Goal: Task Accomplishment & Management: Complete application form

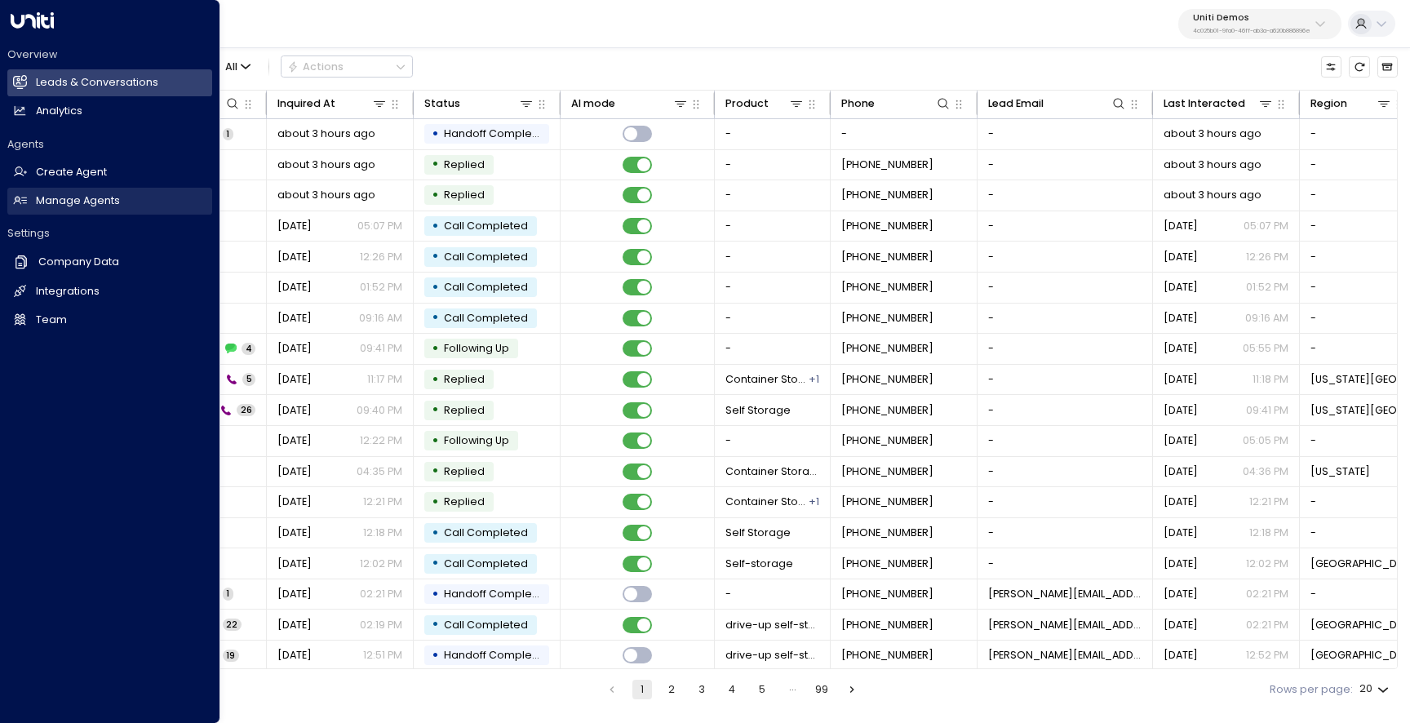
click at [85, 199] on h2 "Manage Agents" at bounding box center [78, 201] width 84 height 16
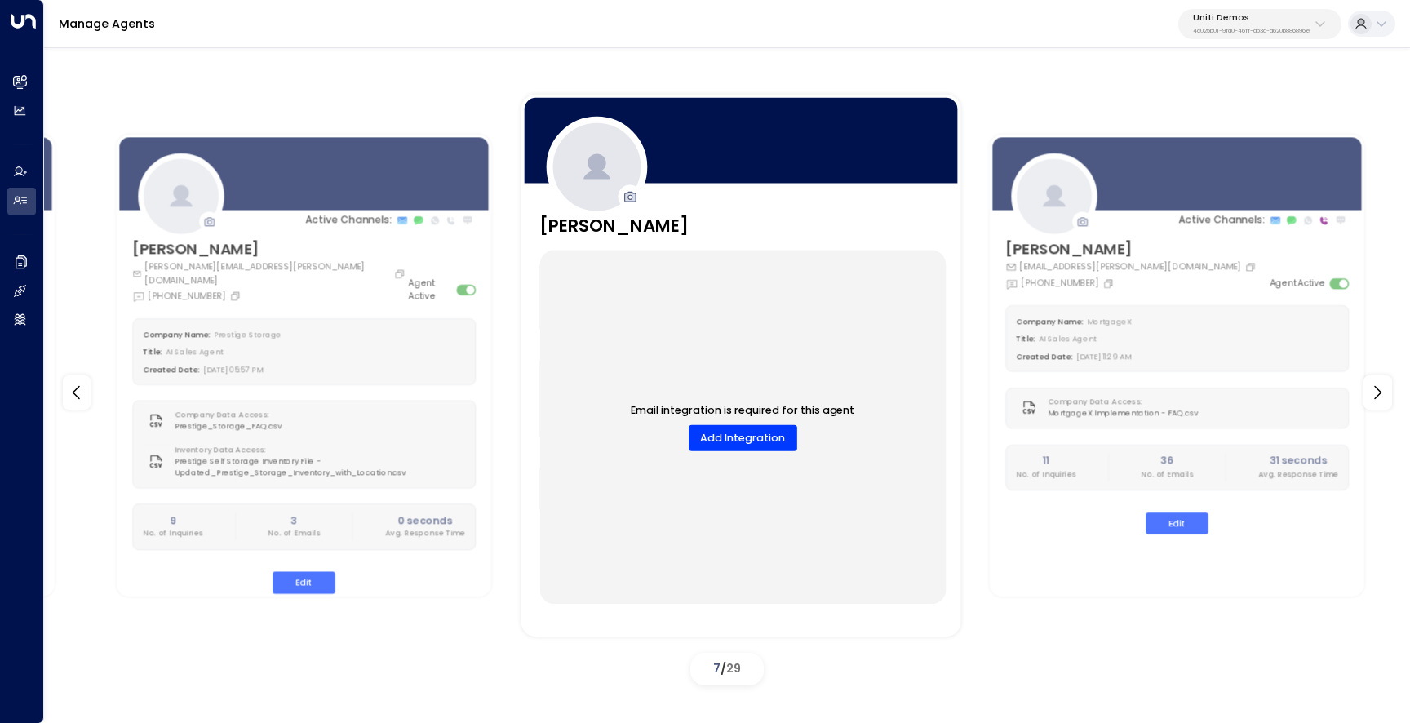
click at [675, 255] on div "Email integration is required for this agent Add Integration" at bounding box center [742, 427] width 406 height 354
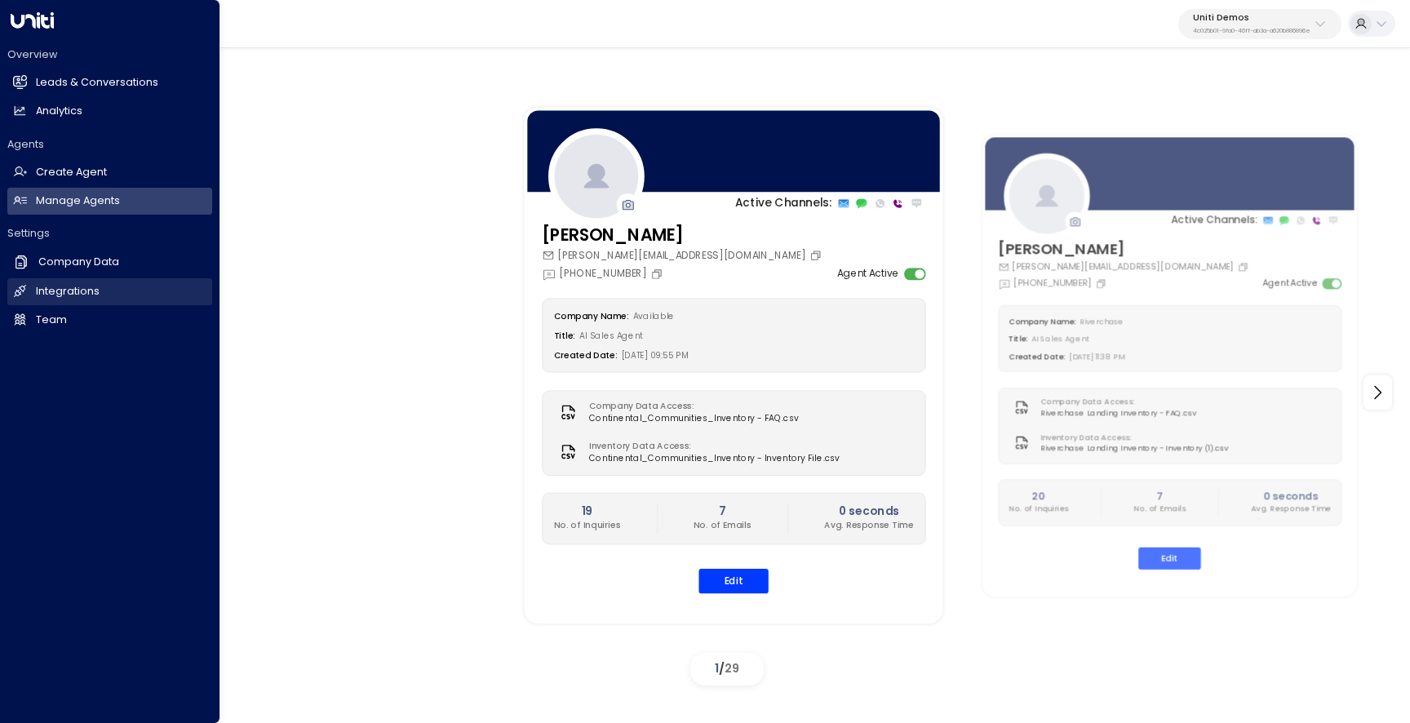
click at [47, 291] on h2 "Integrations" at bounding box center [68, 292] width 64 height 16
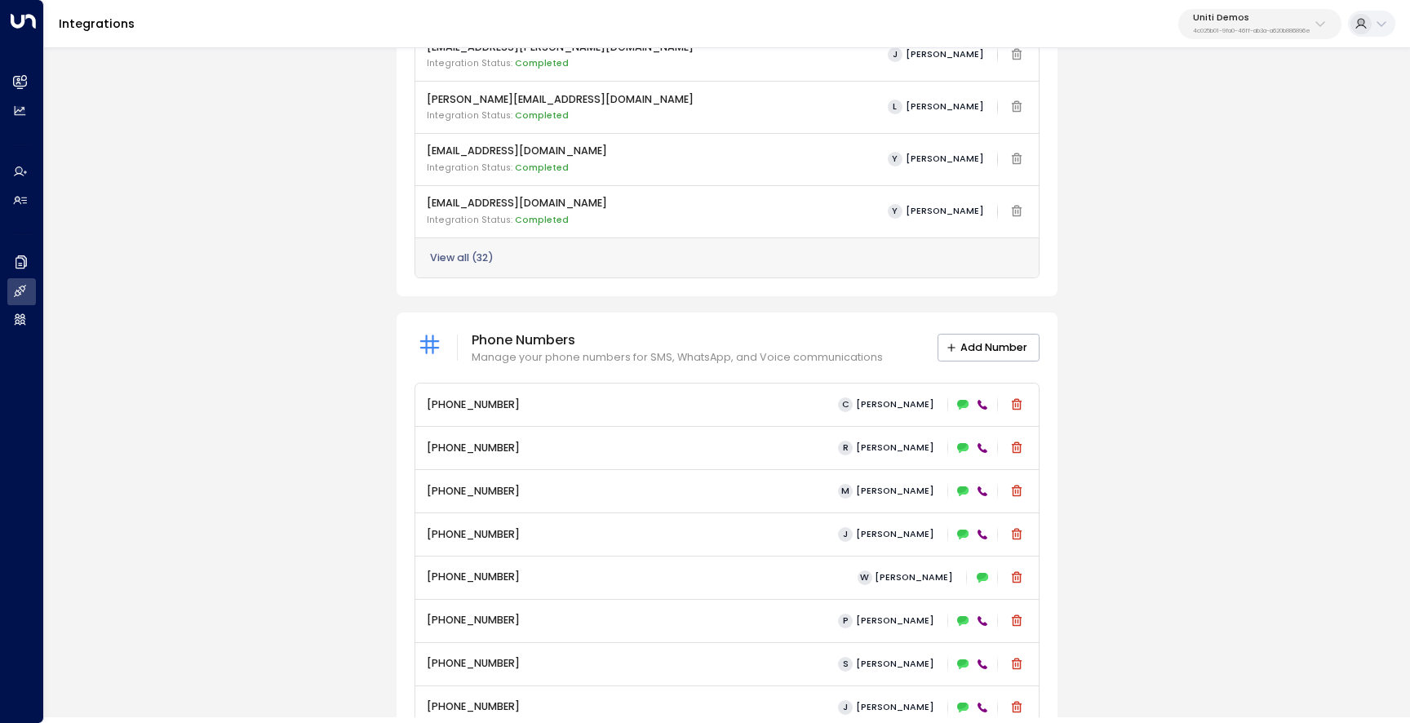
scroll to position [534, 0]
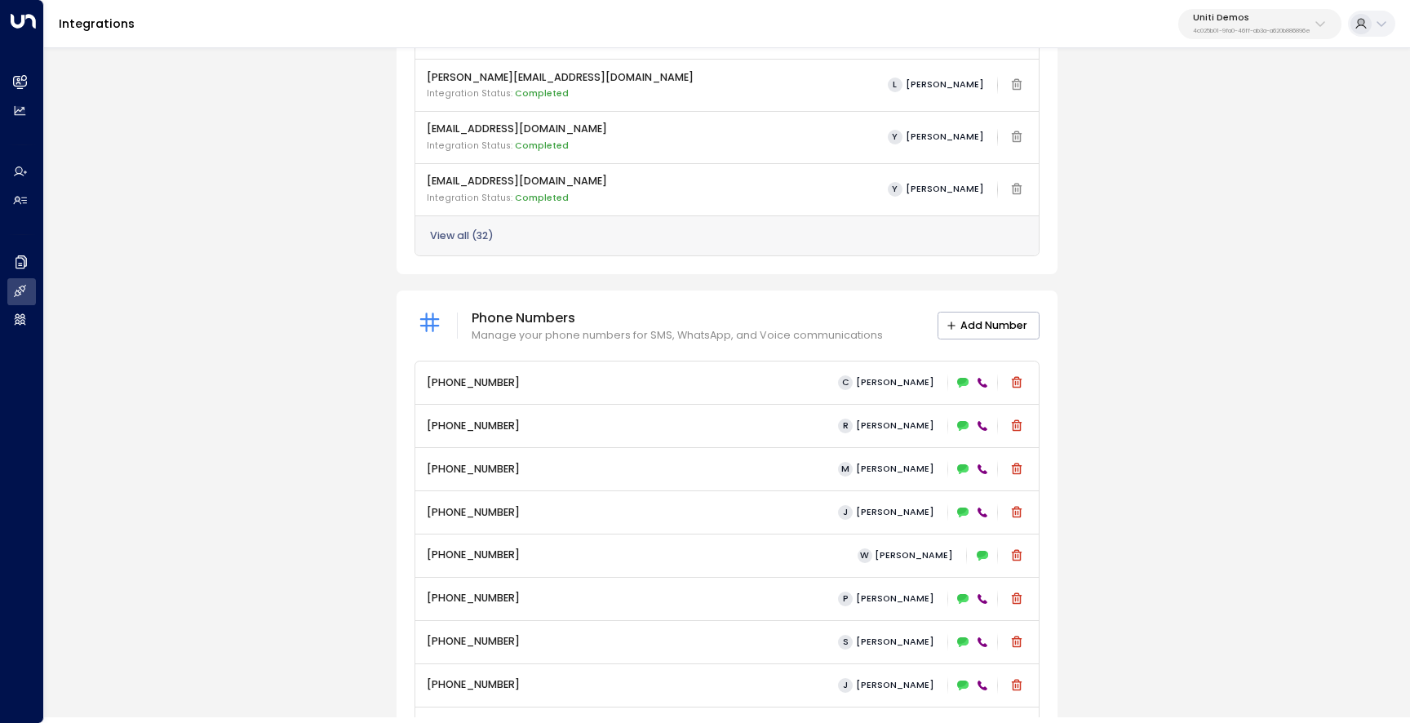
click at [481, 231] on button "View all ( 32 )" at bounding box center [462, 235] width 64 height 11
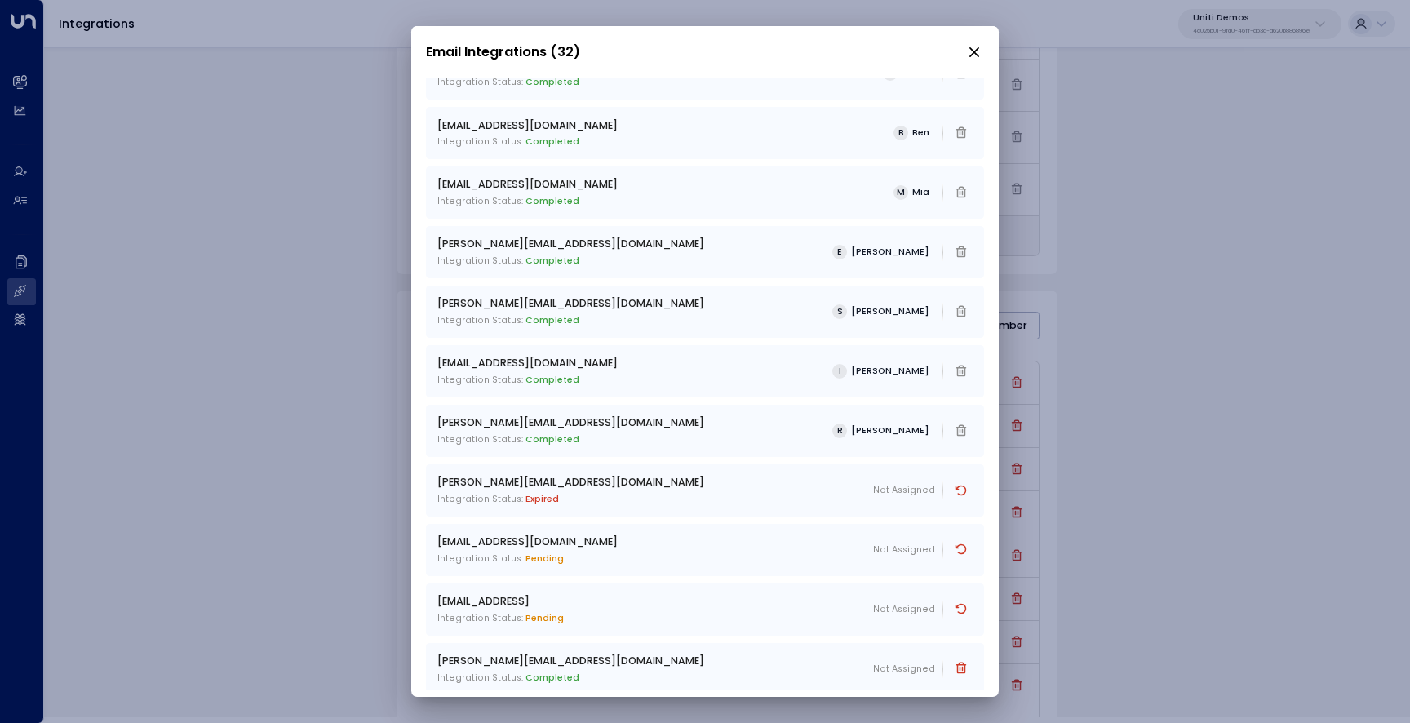
scroll to position [1307, 0]
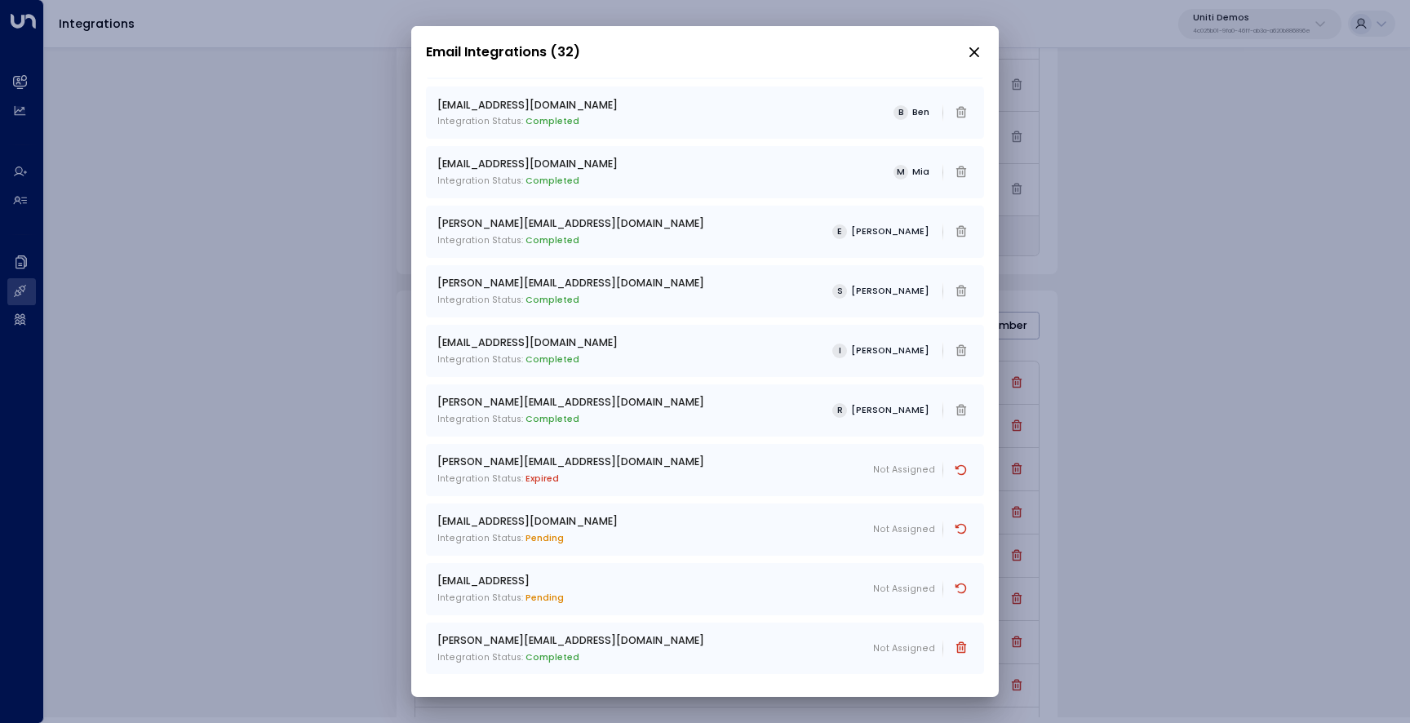
click at [1254, 422] on div "Email Integrations (32) carey.continentalcommunities@gmail.com Integration Stat…" at bounding box center [705, 361] width 1410 height 723
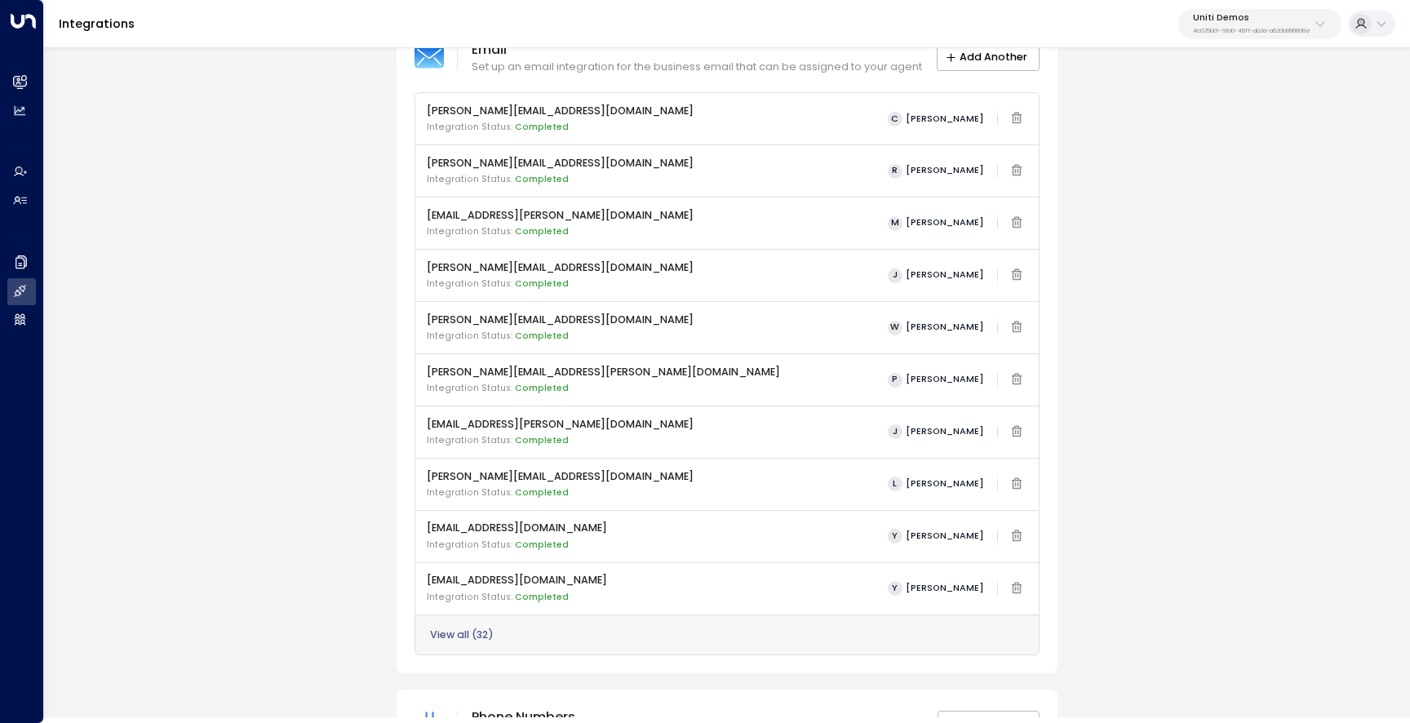
scroll to position [115, 0]
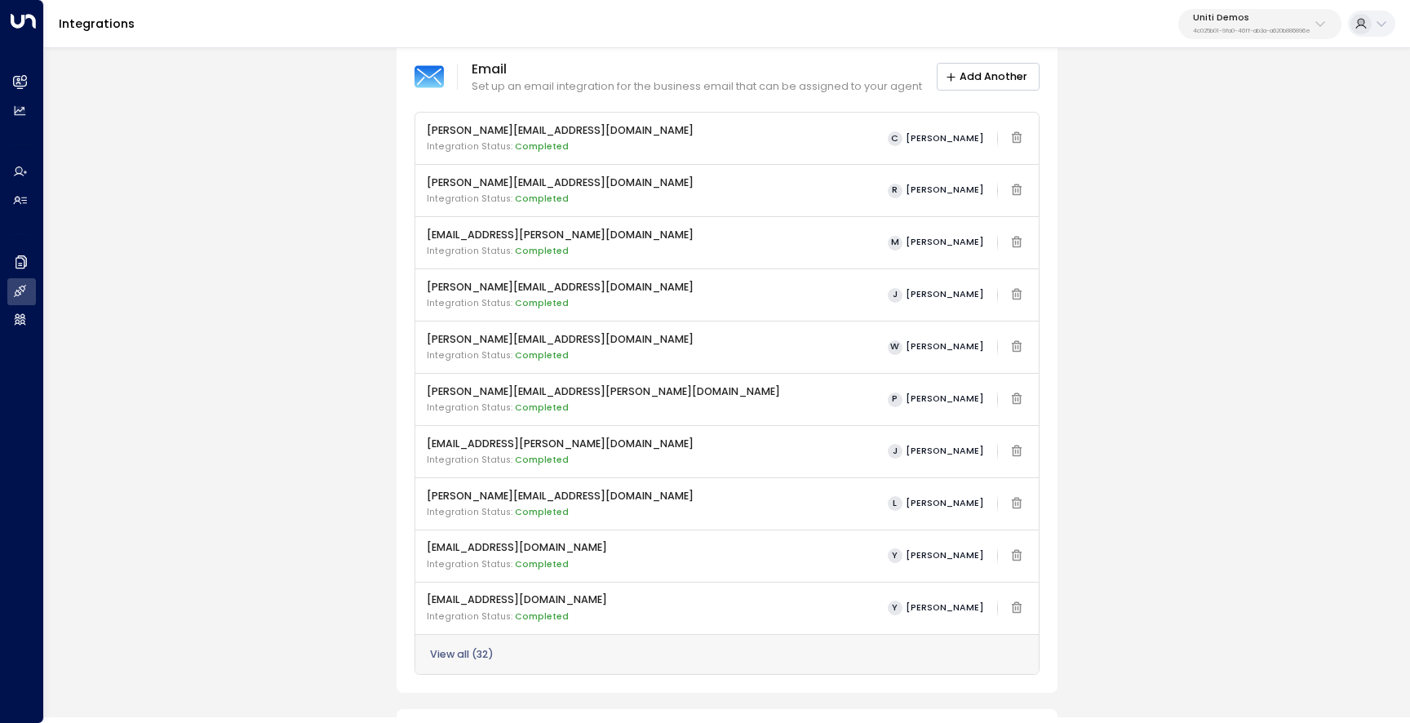
click at [1002, 87] on button "Add Another" at bounding box center [988, 77] width 103 height 28
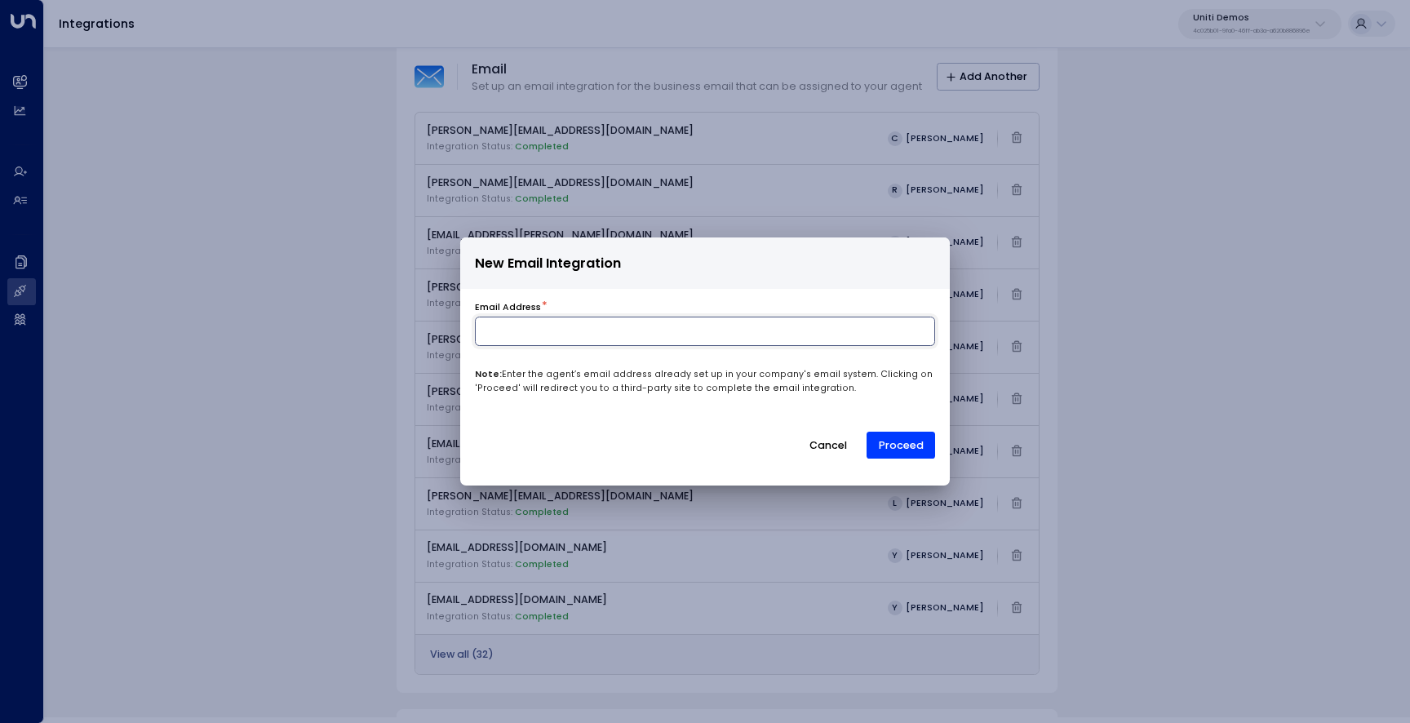
click at [735, 323] on input at bounding box center [705, 331] width 460 height 29
type input "**********"
click at [910, 436] on button "Proceed" at bounding box center [901, 446] width 69 height 28
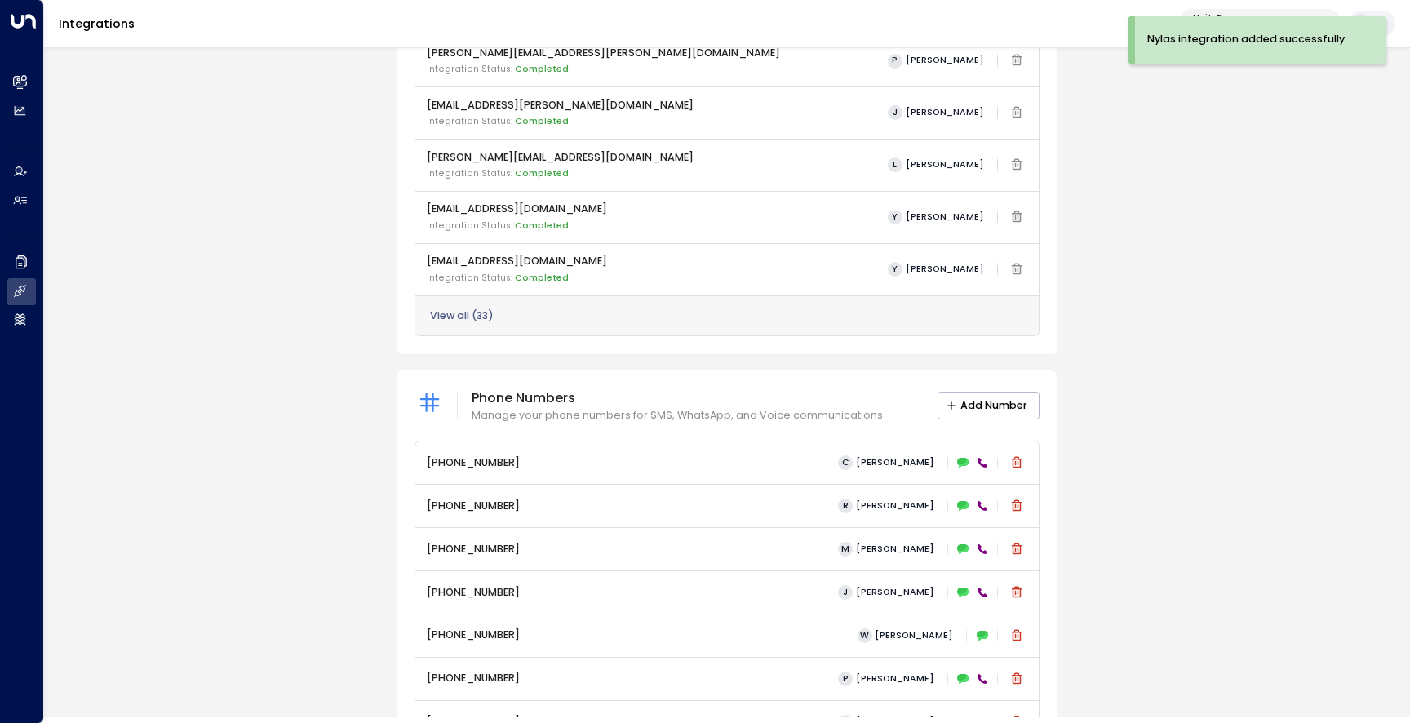
scroll to position [462, 0]
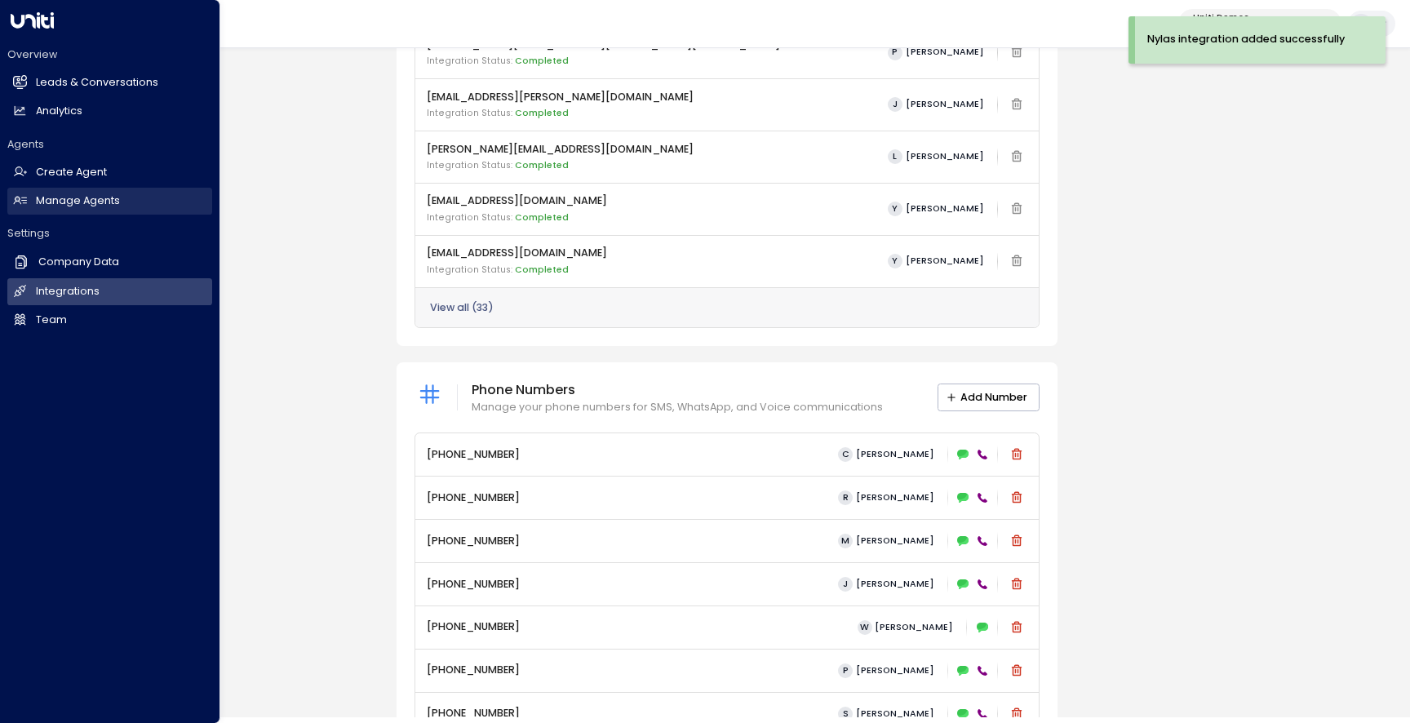
click at [40, 201] on h2 "Manage Agents" at bounding box center [78, 201] width 84 height 16
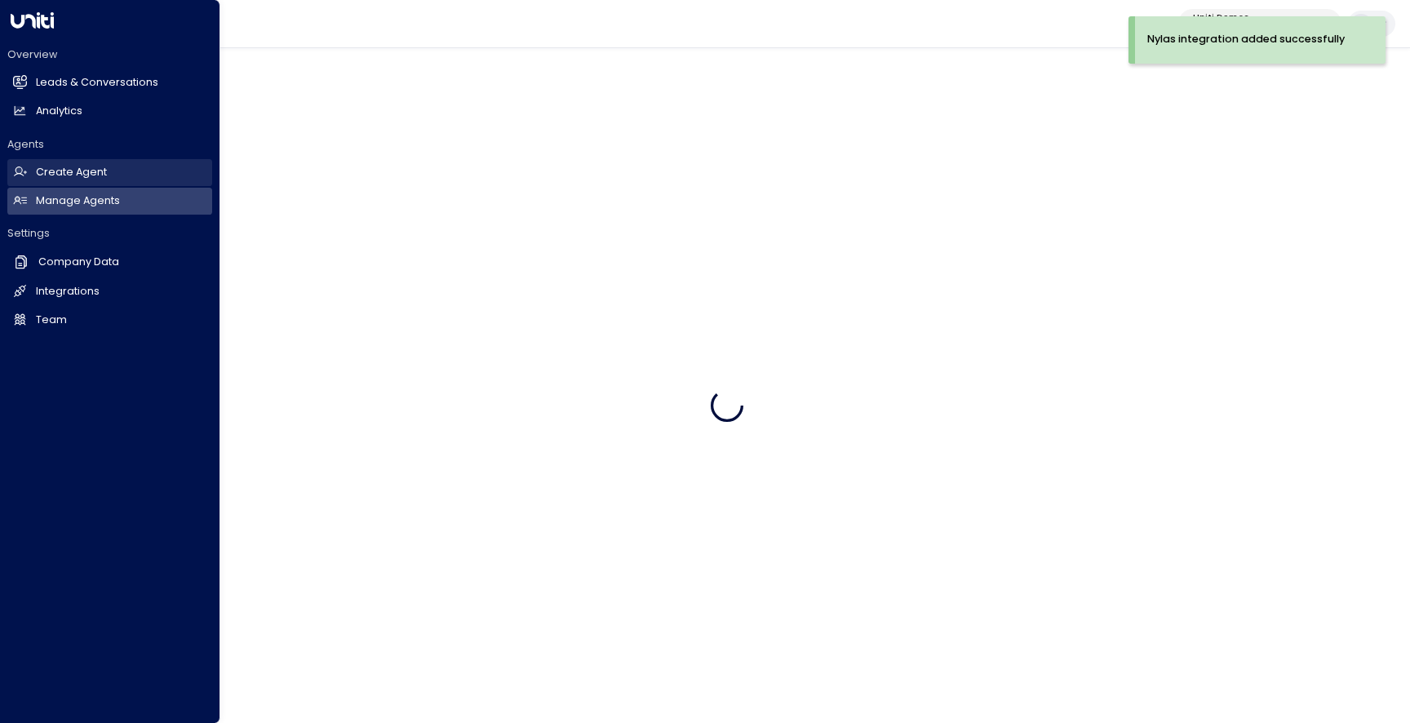
click at [32, 175] on link "Create Agent Create Agent" at bounding box center [109, 172] width 205 height 27
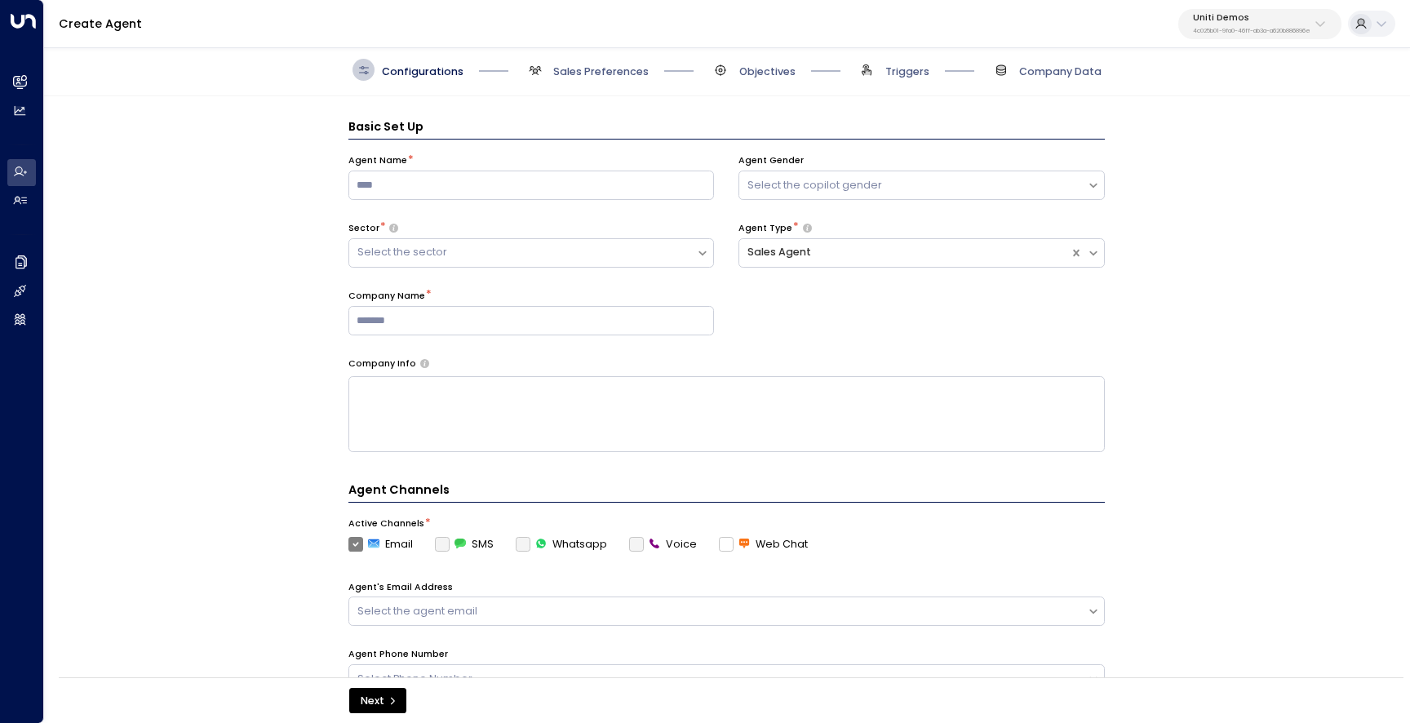
scroll to position [22, 0]
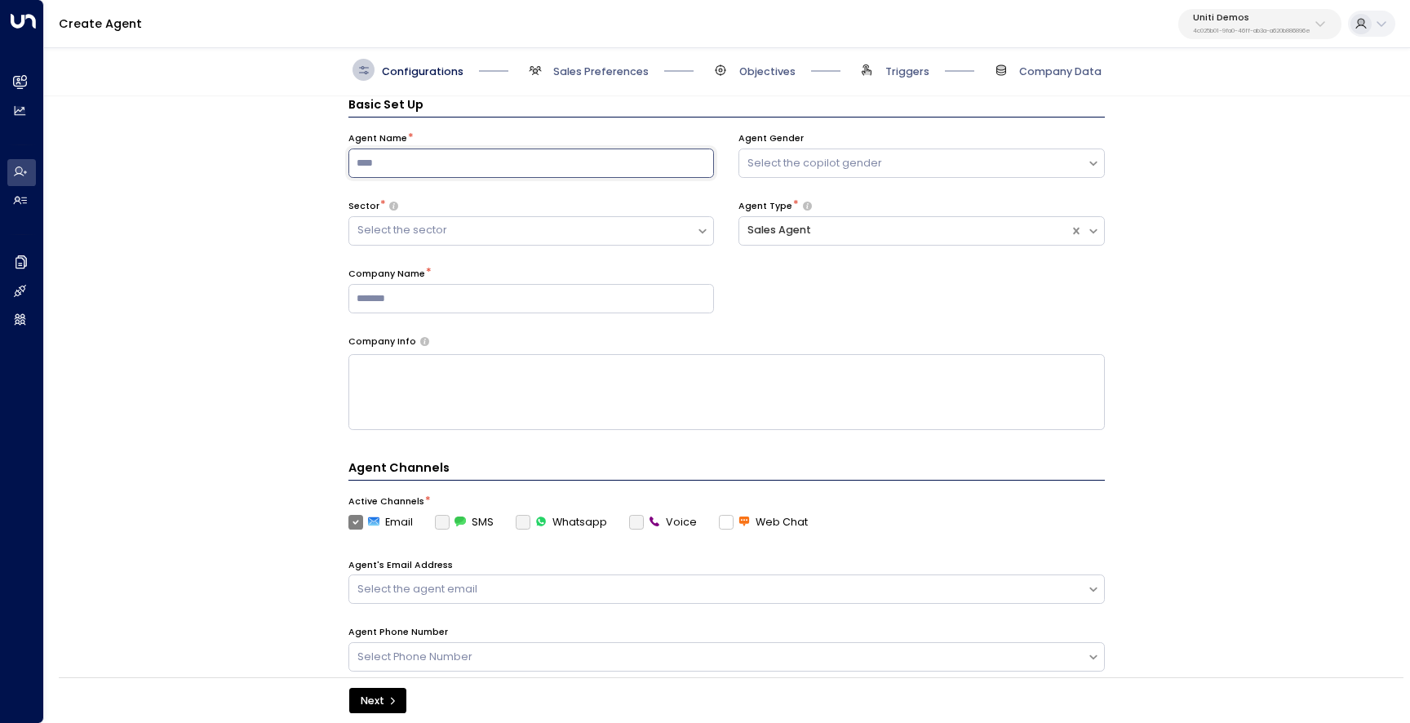
click at [522, 150] on input at bounding box center [531, 163] width 366 height 29
type input "*********"
click at [506, 242] on div "Select the sector" at bounding box center [531, 230] width 366 height 29
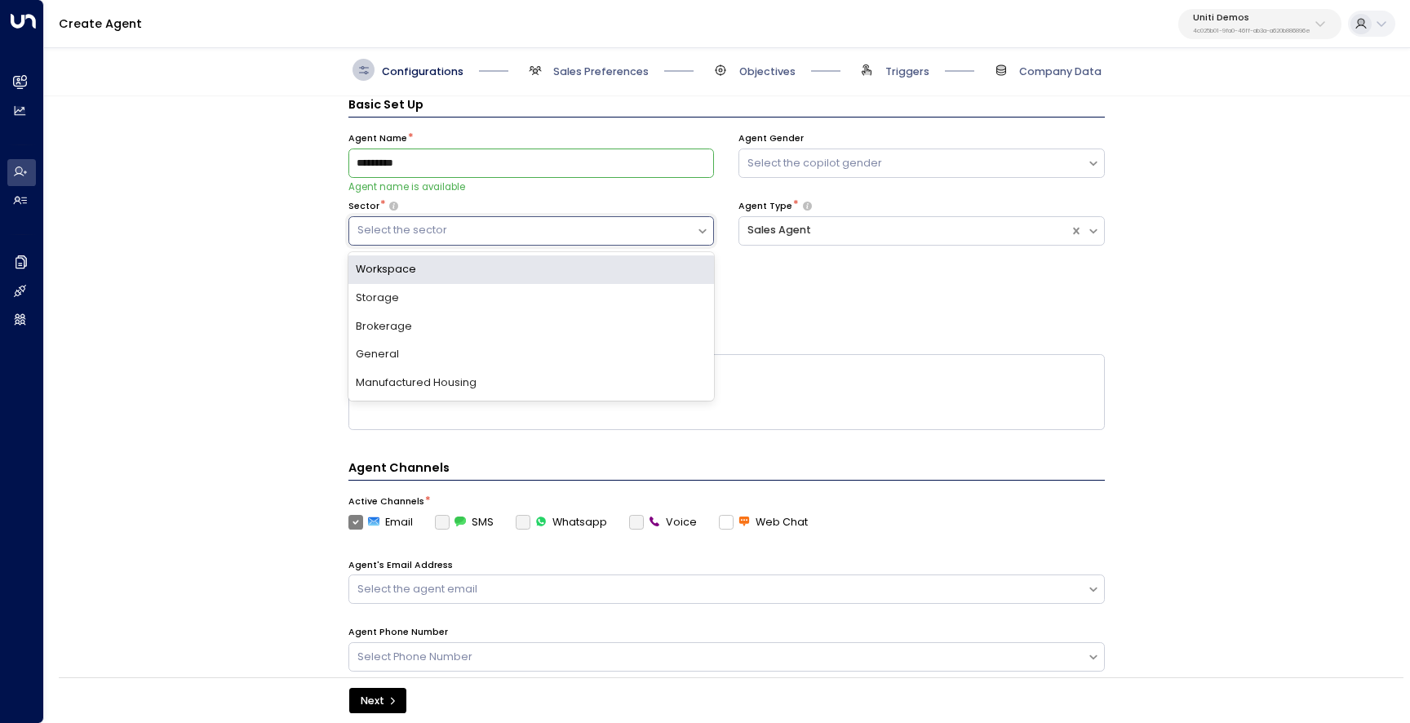
click at [521, 224] on div "Select the sector" at bounding box center [522, 231] width 331 height 16
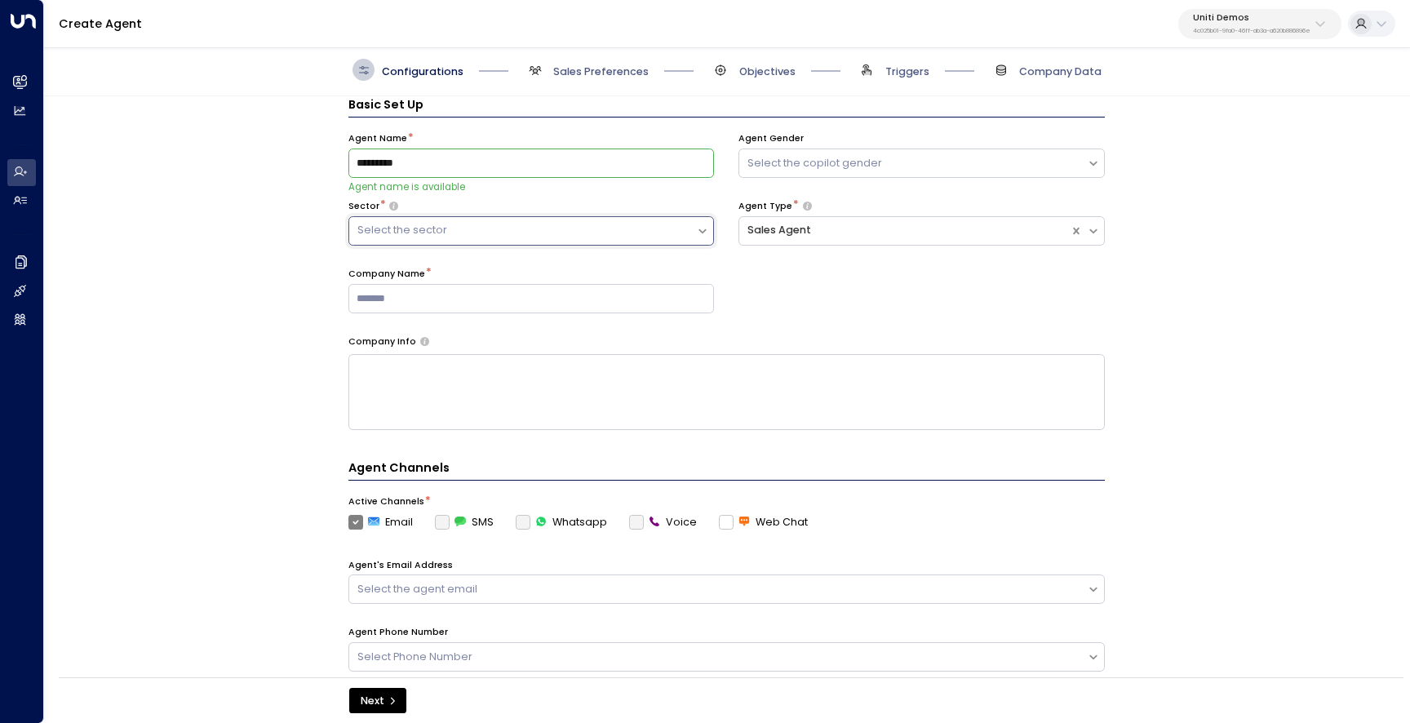
click at [521, 228] on div "Select the sector" at bounding box center [522, 231] width 331 height 16
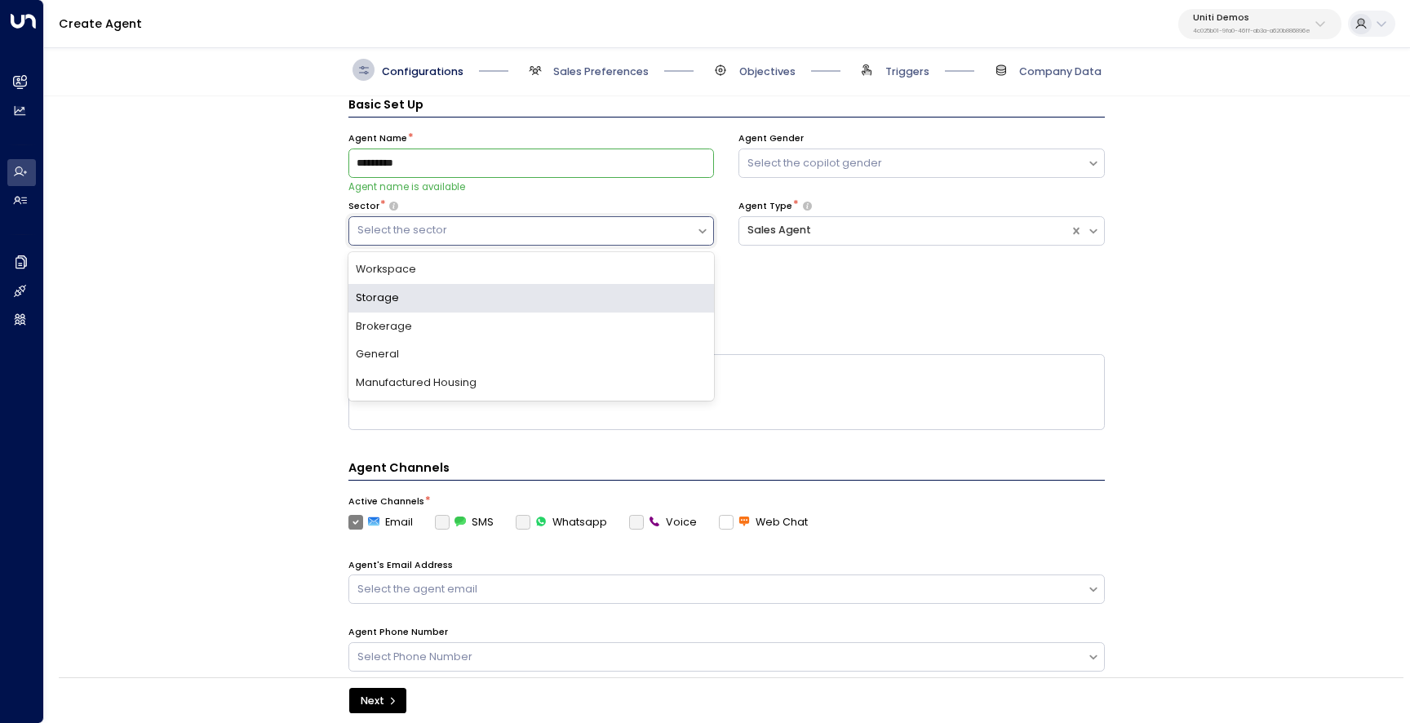
click at [486, 300] on div "Storage" at bounding box center [531, 298] width 366 height 29
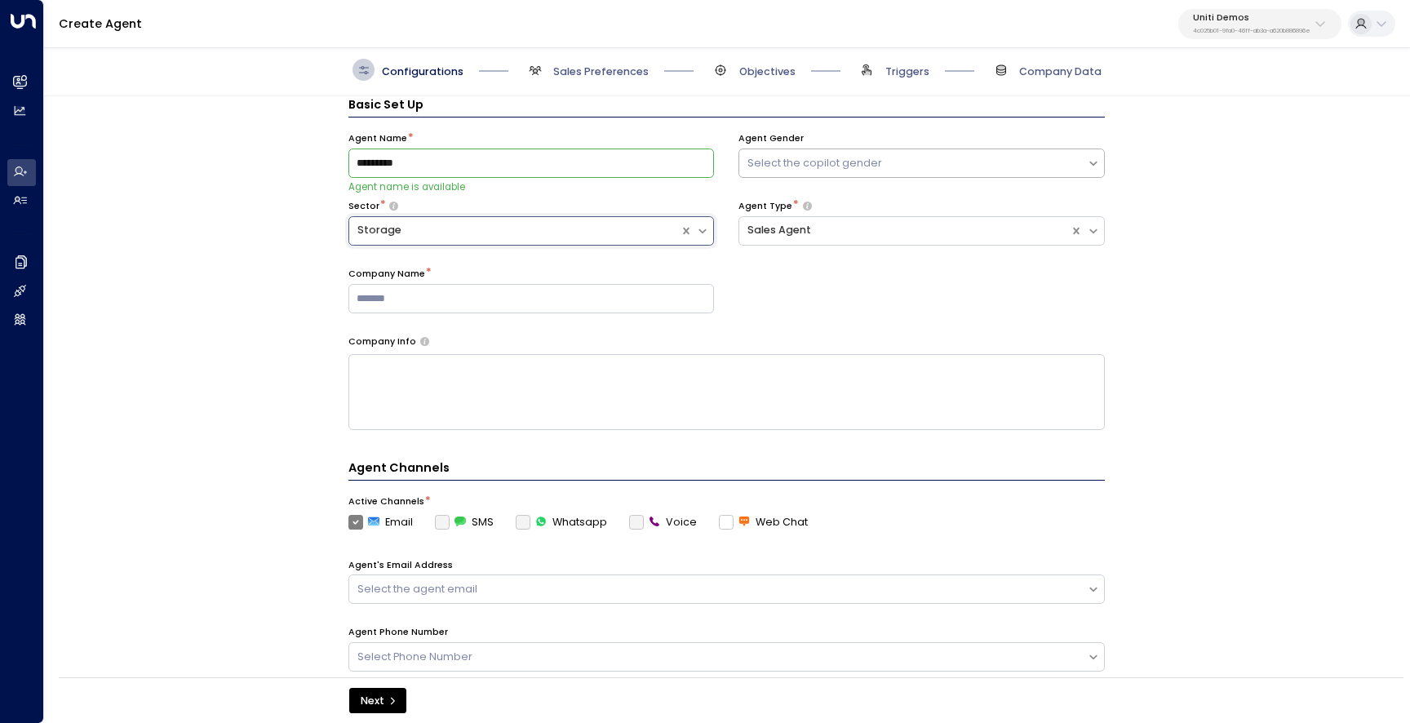
click at [938, 164] on div "Select the copilot gender" at bounding box center [913, 164] width 331 height 16
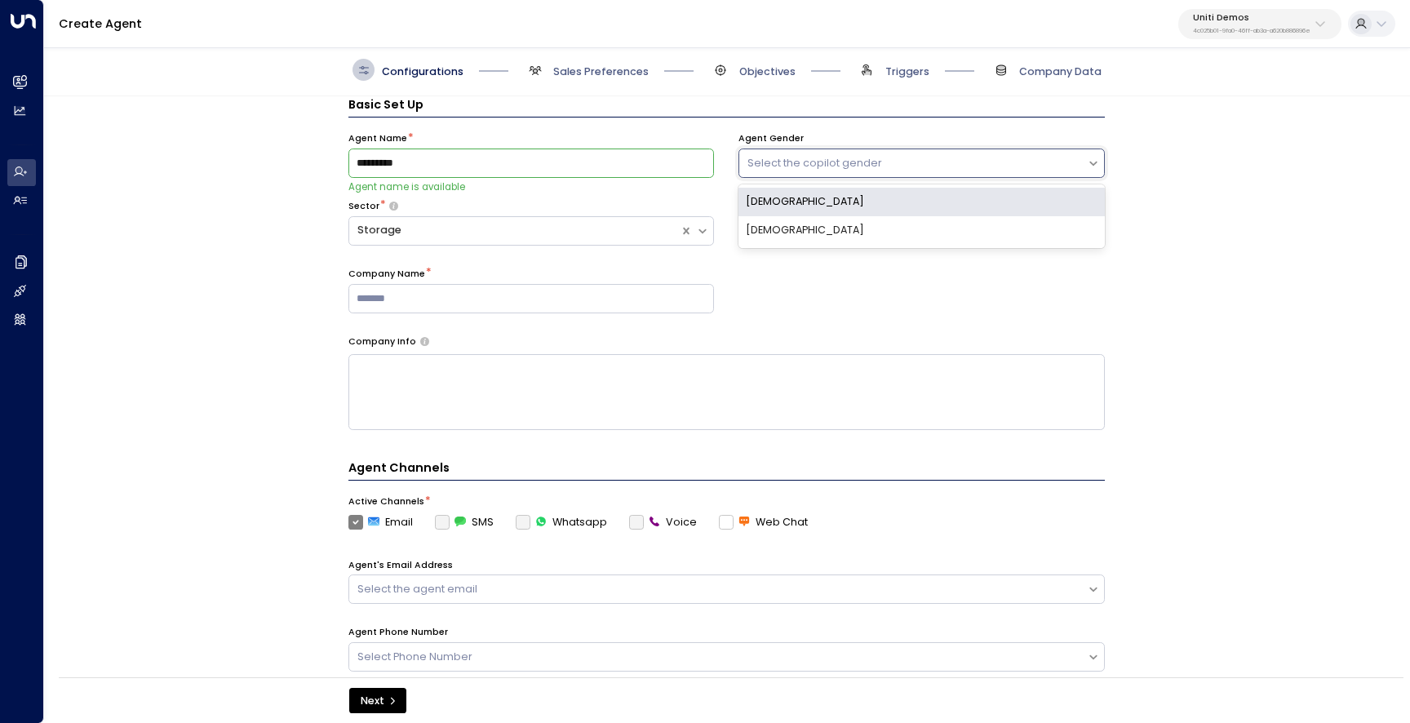
click at [905, 202] on div "[DEMOGRAPHIC_DATA]" at bounding box center [922, 202] width 366 height 29
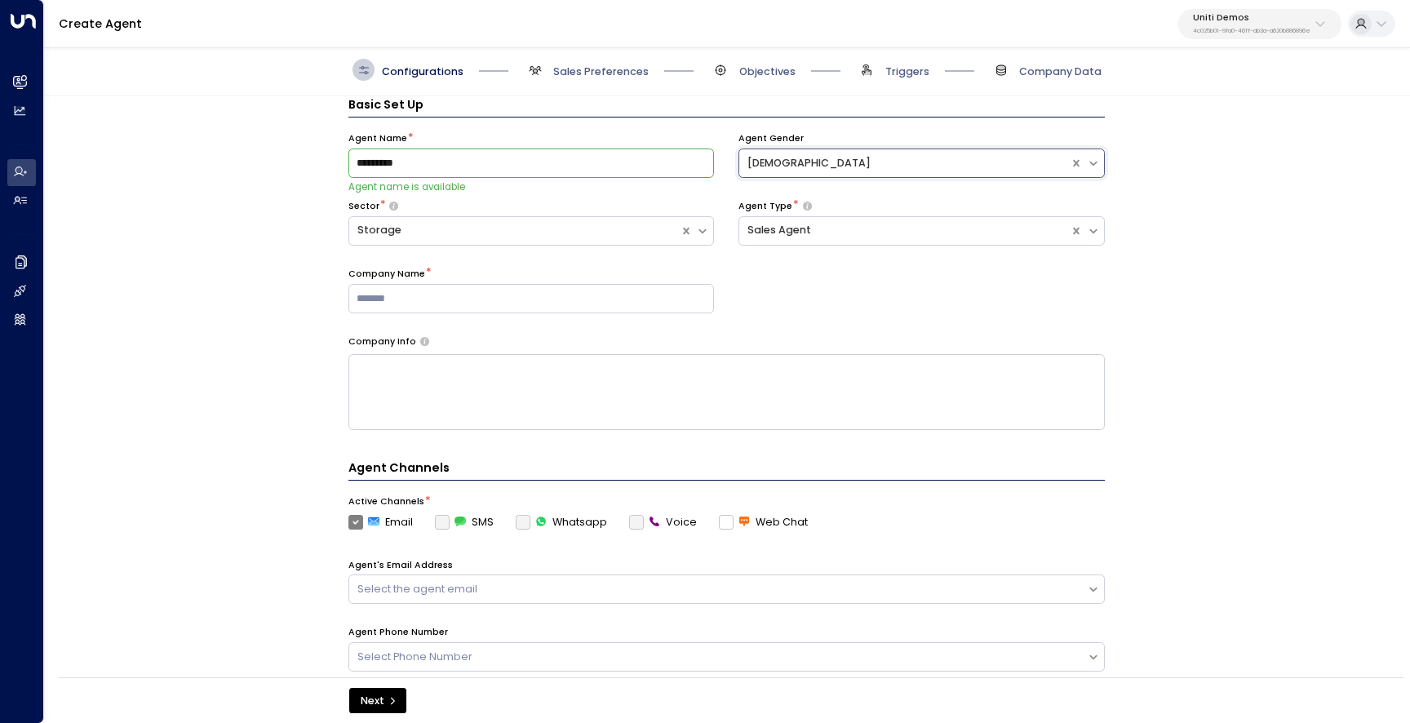
click at [851, 262] on div "Agent Type * Sales Agent" at bounding box center [922, 234] width 366 height 68
click at [842, 235] on div "Sales Agent" at bounding box center [905, 231] width 314 height 16
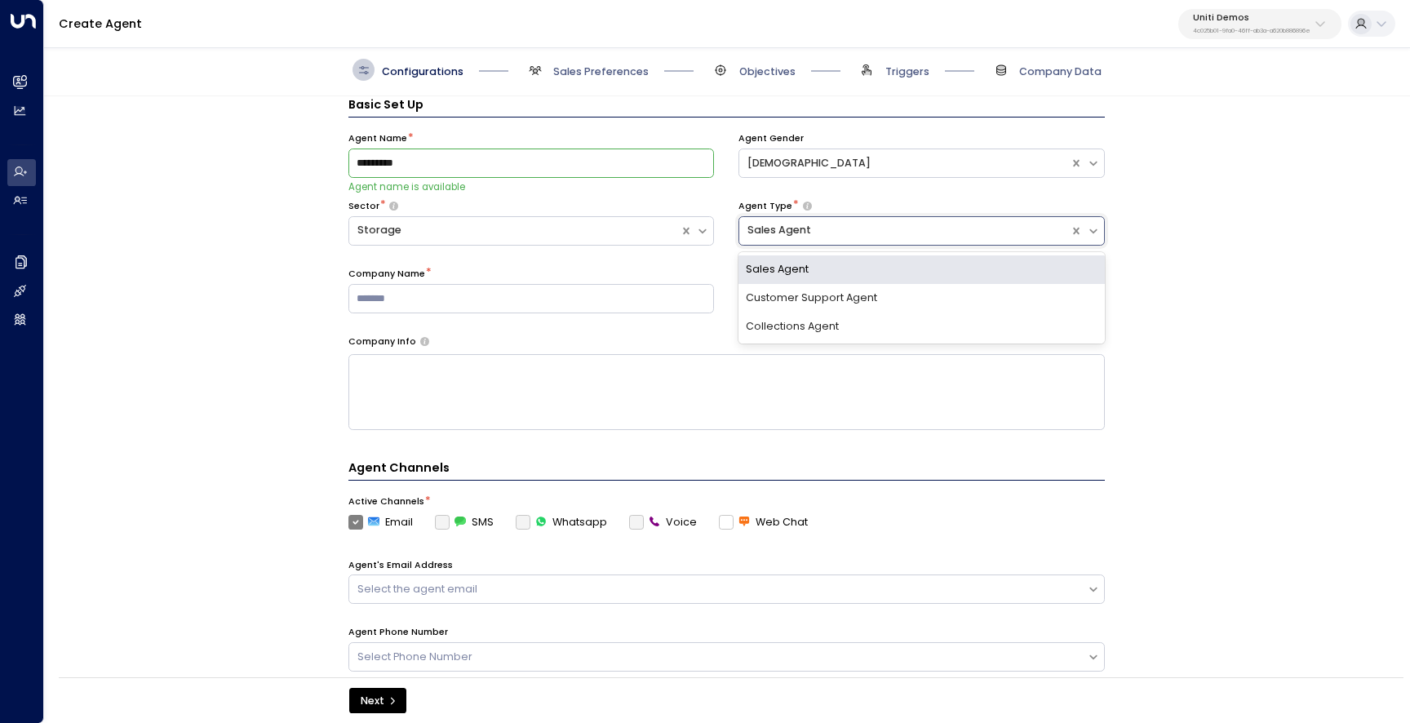
click at [835, 264] on div "Sales Agent" at bounding box center [922, 269] width 366 height 29
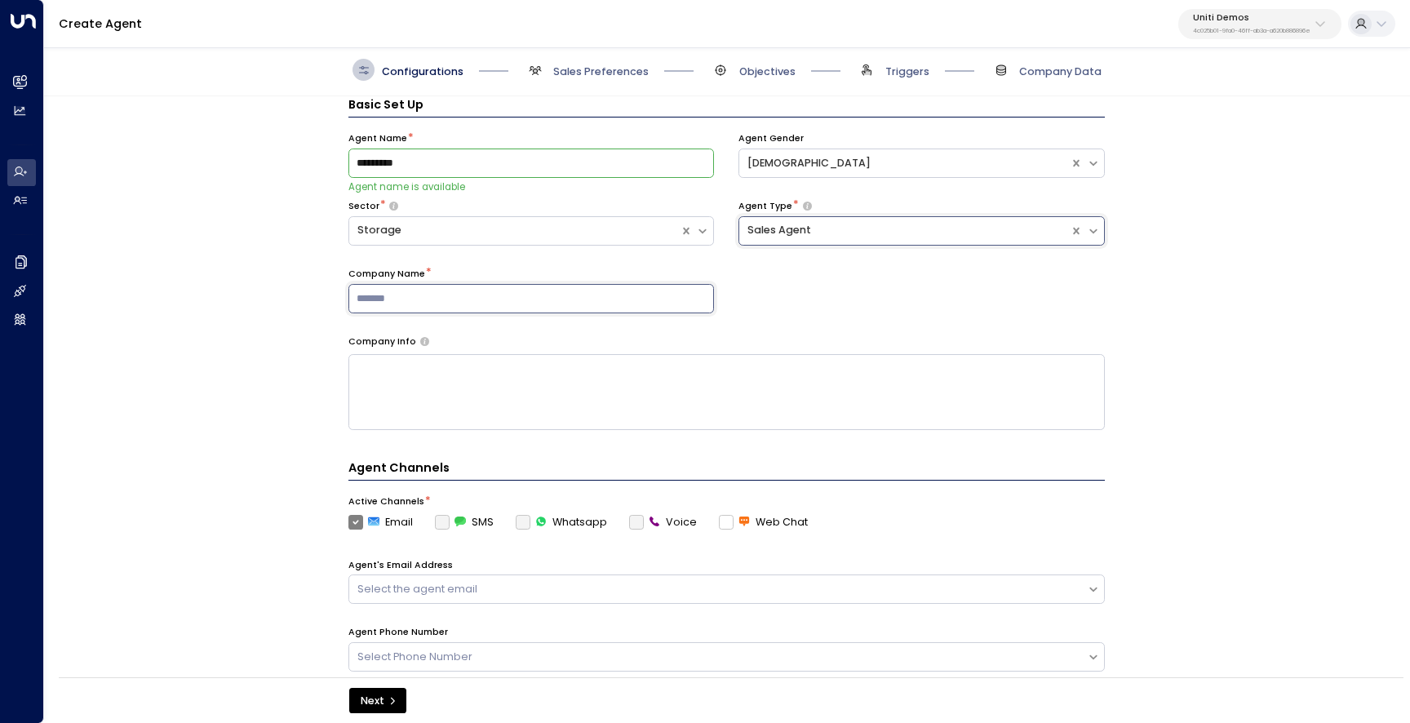
click at [586, 292] on input at bounding box center [531, 298] width 366 height 29
type input "**********"
click at [486, 336] on div "Company Info" at bounding box center [726, 341] width 757 height 13
click at [480, 382] on textarea at bounding box center [726, 392] width 757 height 76
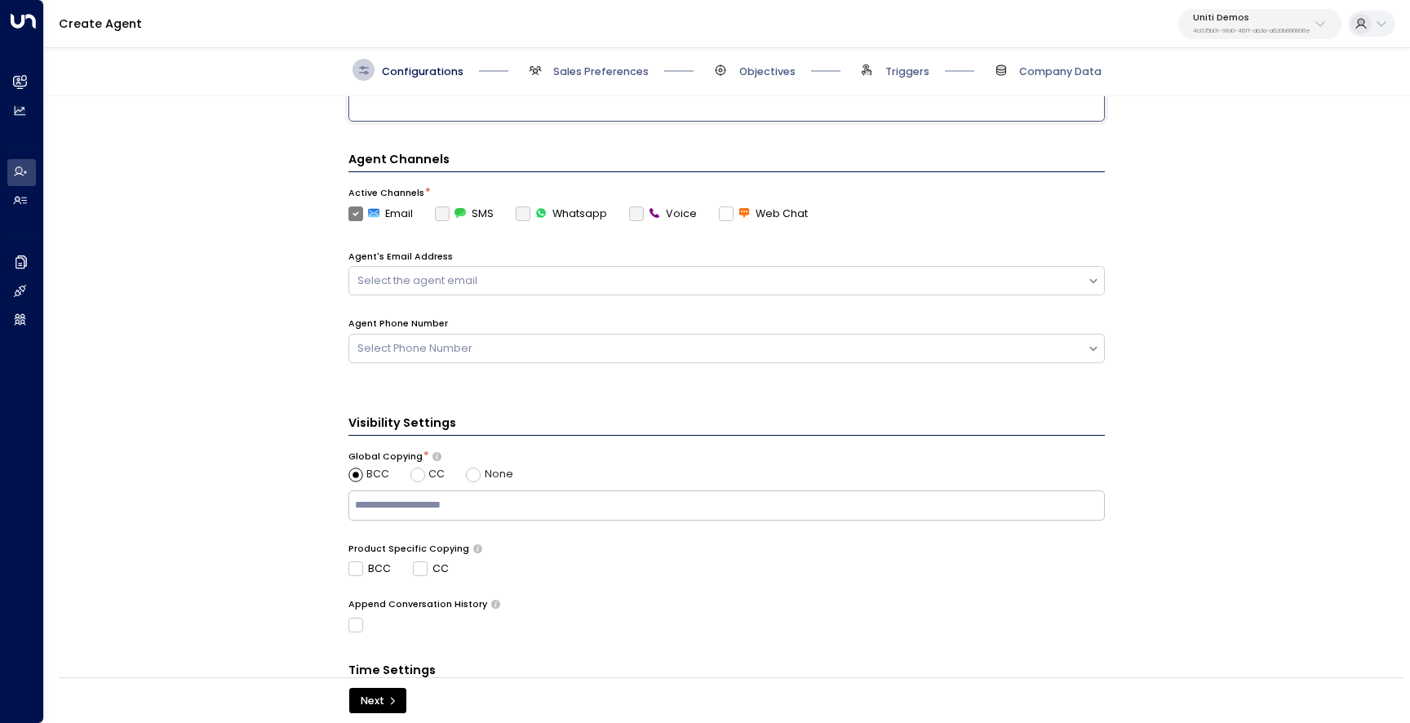
scroll to position [375, 0]
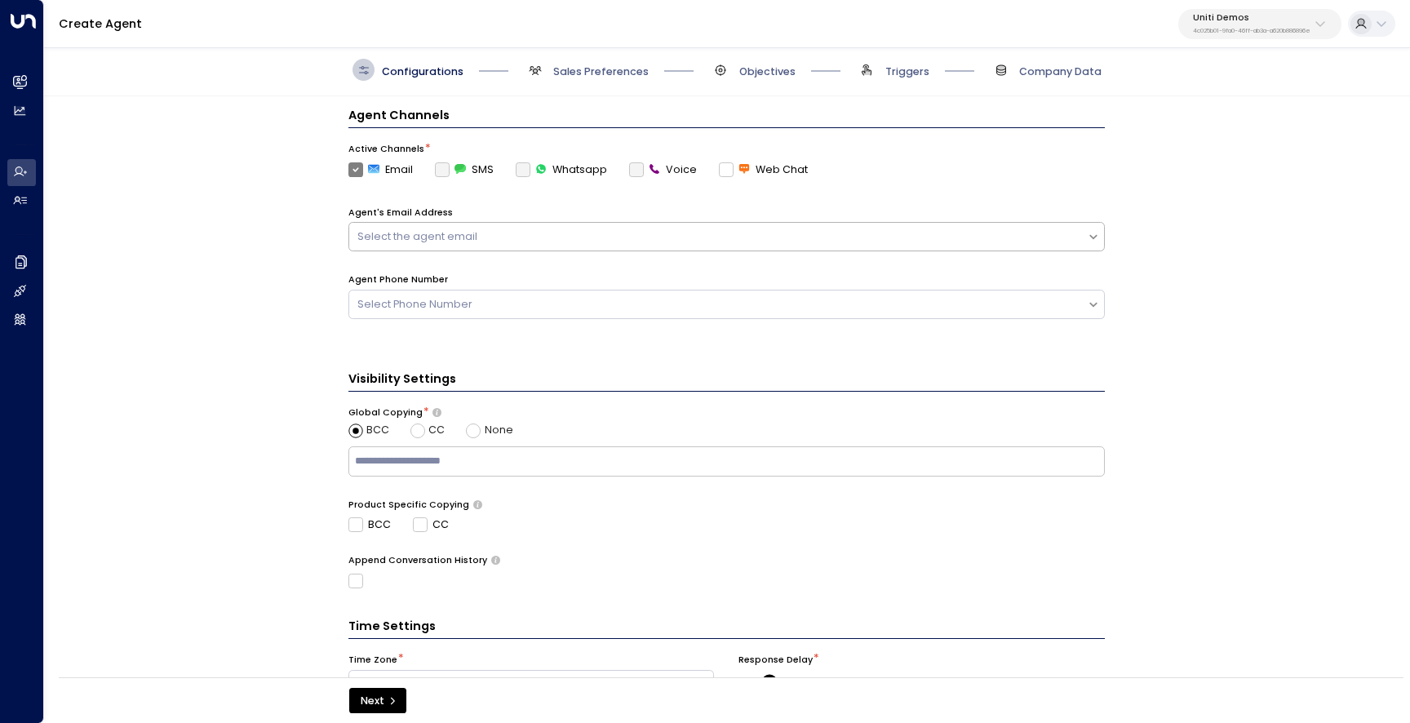
click at [505, 246] on div "Select the agent email" at bounding box center [726, 236] width 757 height 29
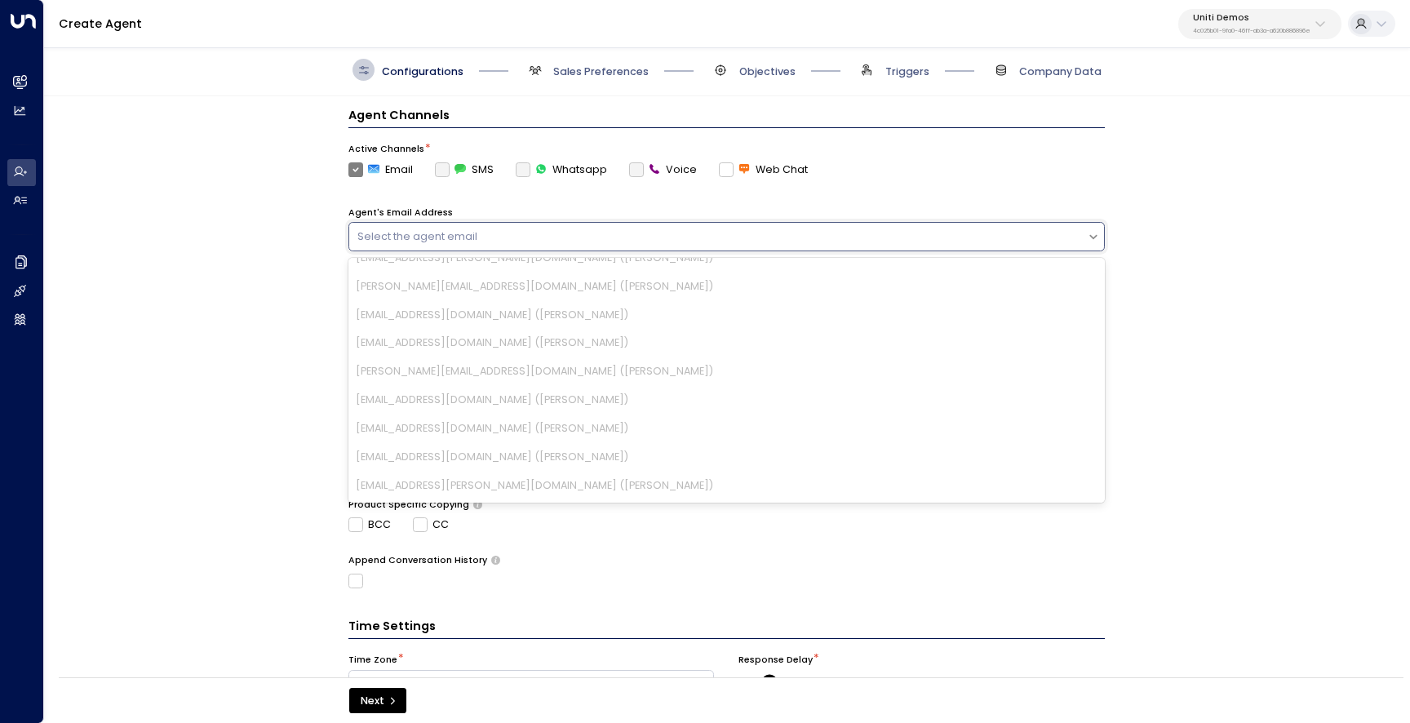
scroll to position [616, 0]
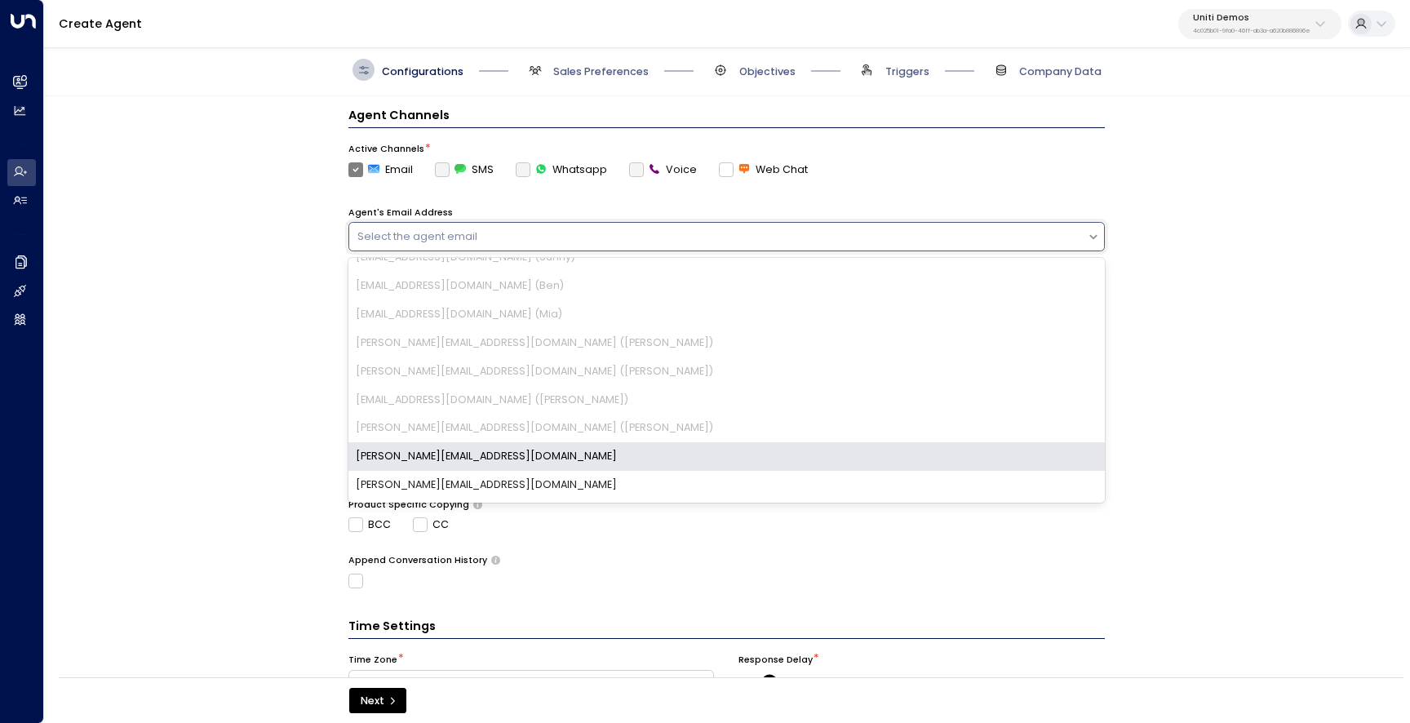
click at [465, 461] on div "[PERSON_NAME][EMAIL_ADDRESS][DOMAIN_NAME]" at bounding box center [726, 456] width 757 height 29
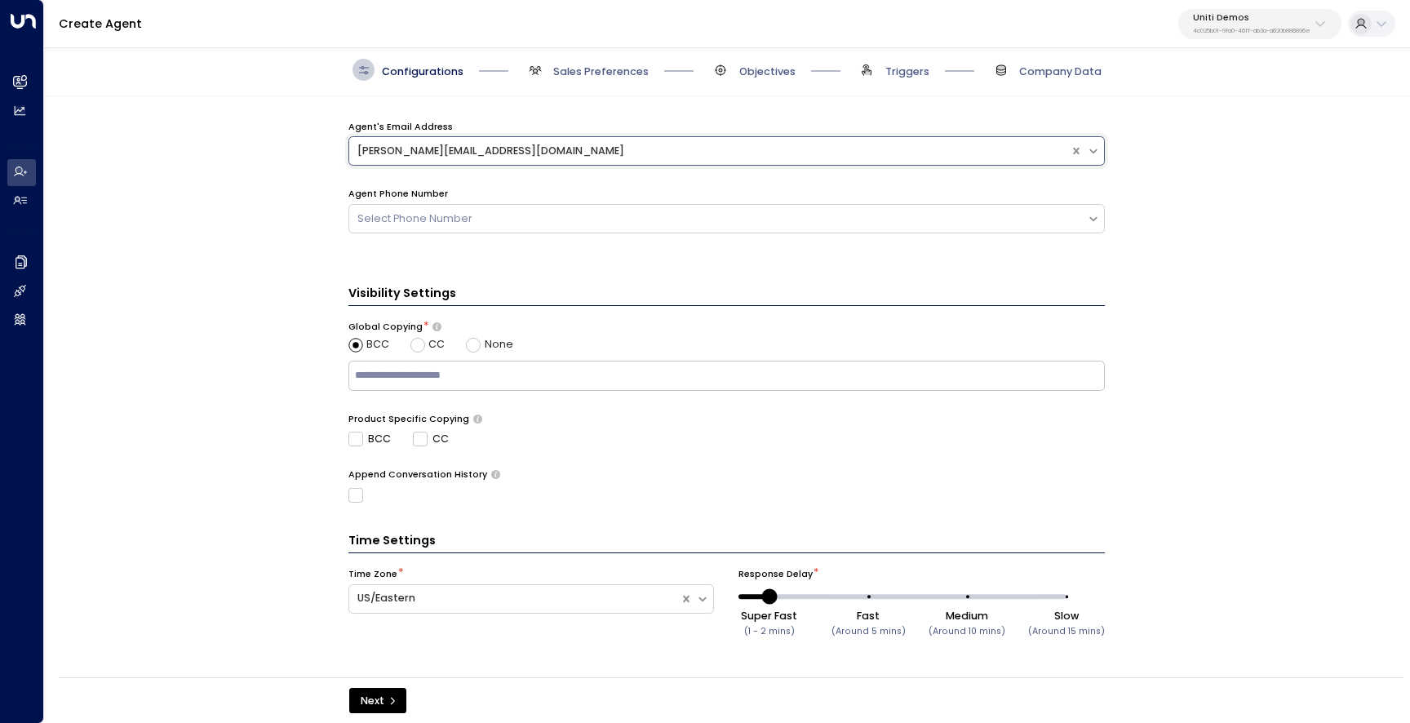
scroll to position [439, 0]
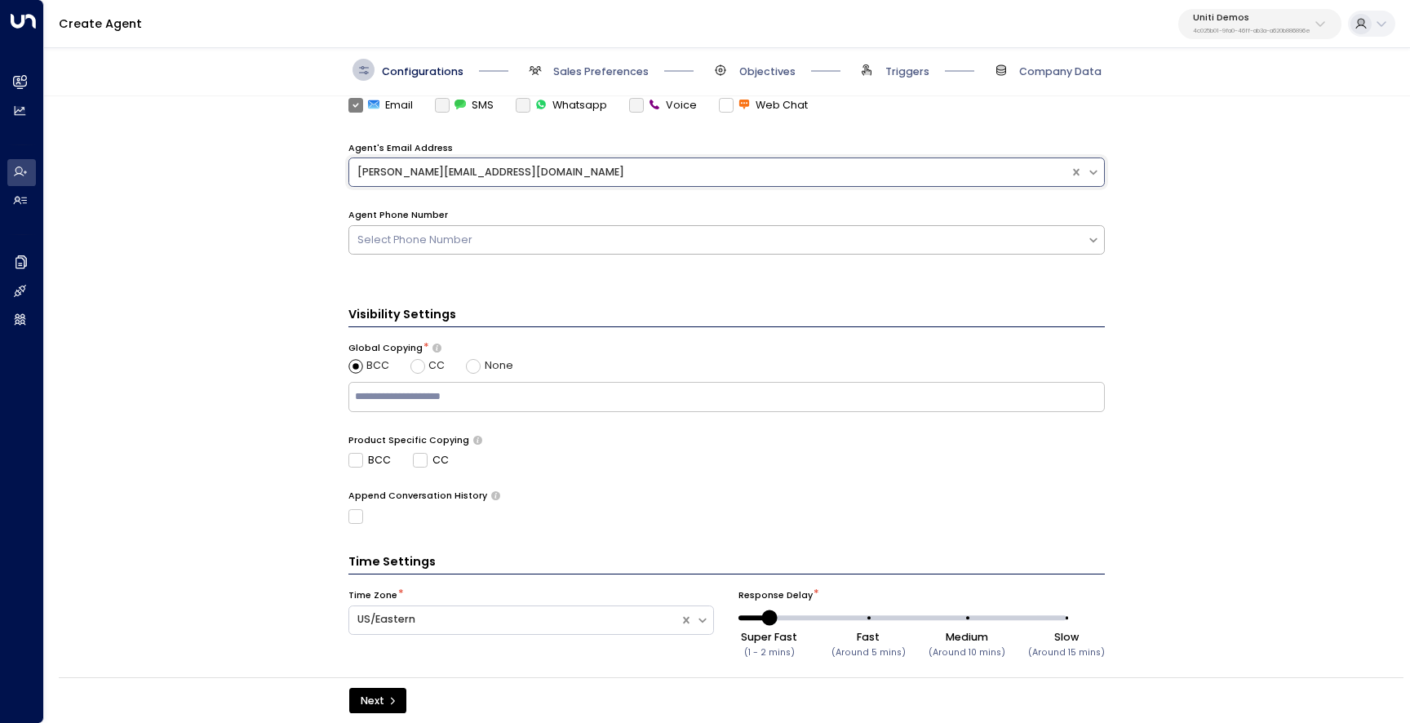
click at [481, 246] on div "Select Phone Number" at bounding box center [717, 241] width 721 height 16
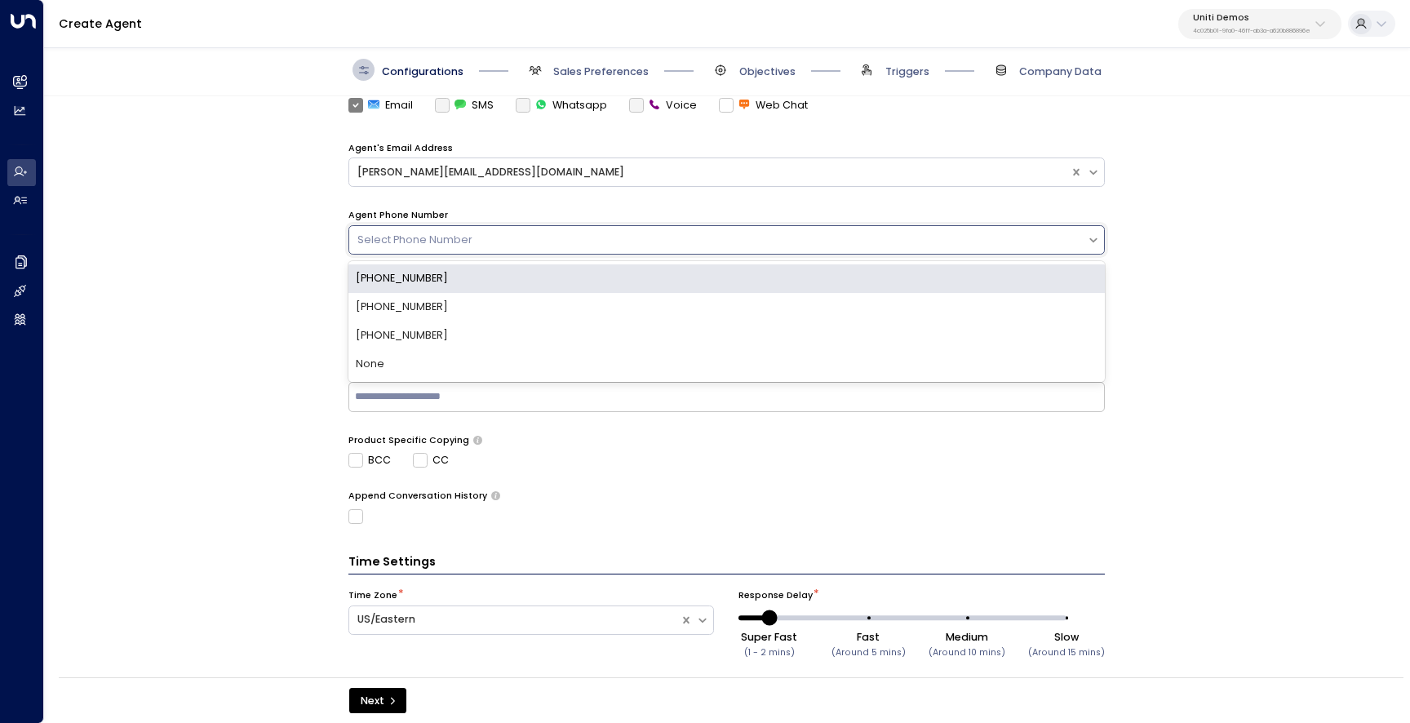
click at [277, 235] on div "**********" at bounding box center [726, 391] width 1364 height 591
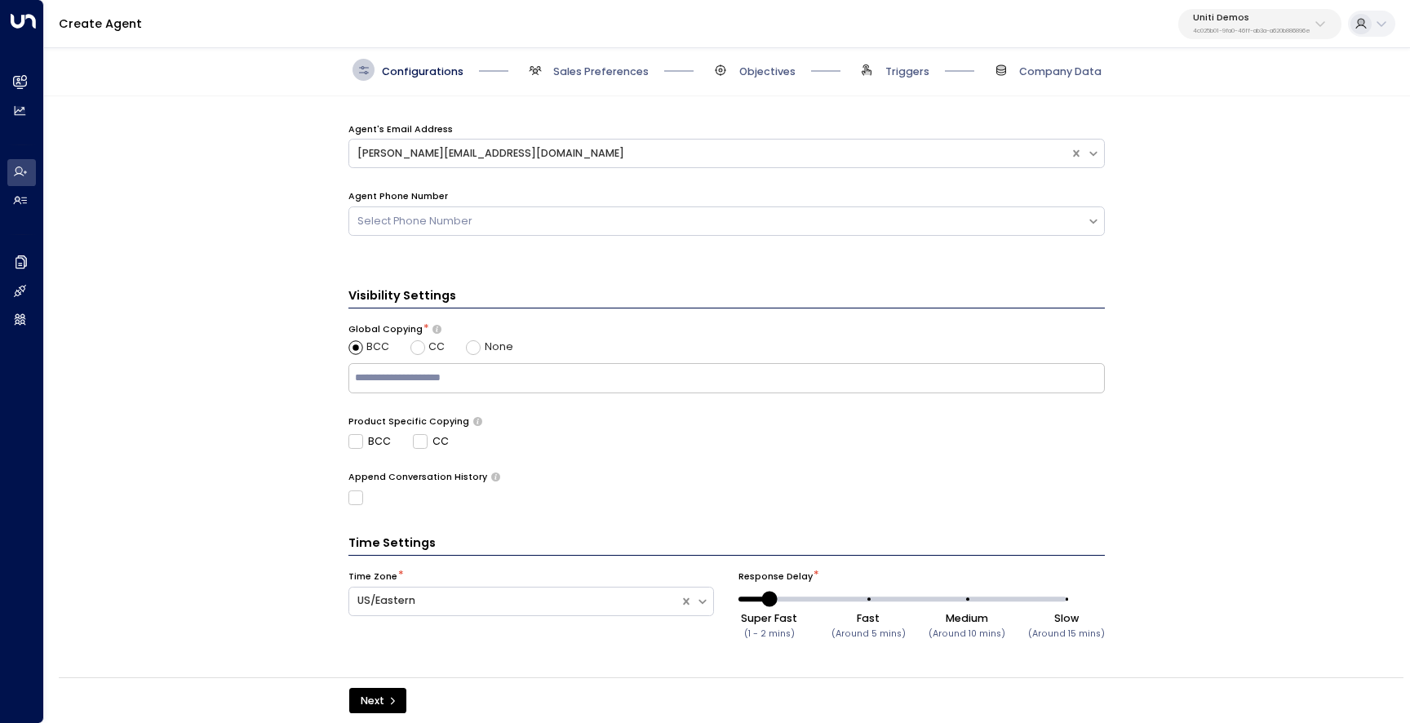
scroll to position [460, 0]
click at [485, 346] on span "None" at bounding box center [499, 345] width 29 height 16
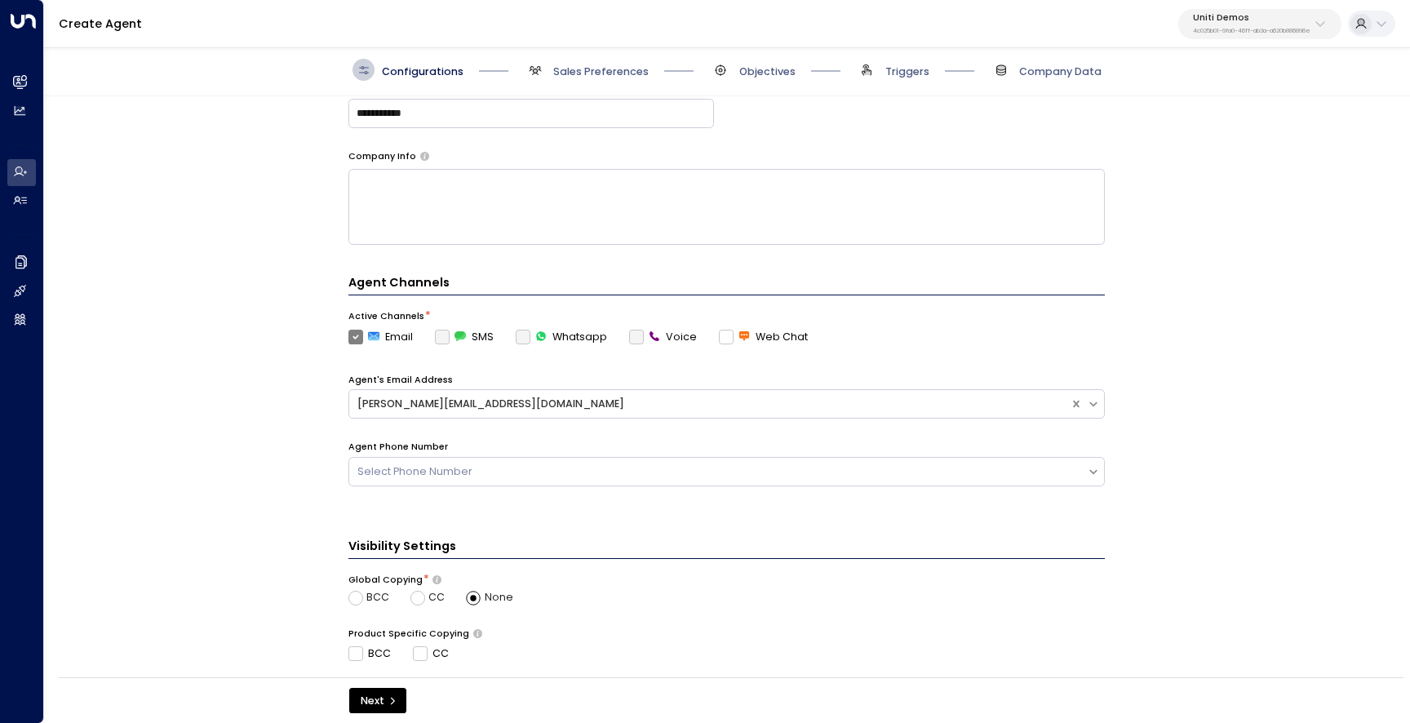
scroll to position [204, 0]
